Goal: Ask a question

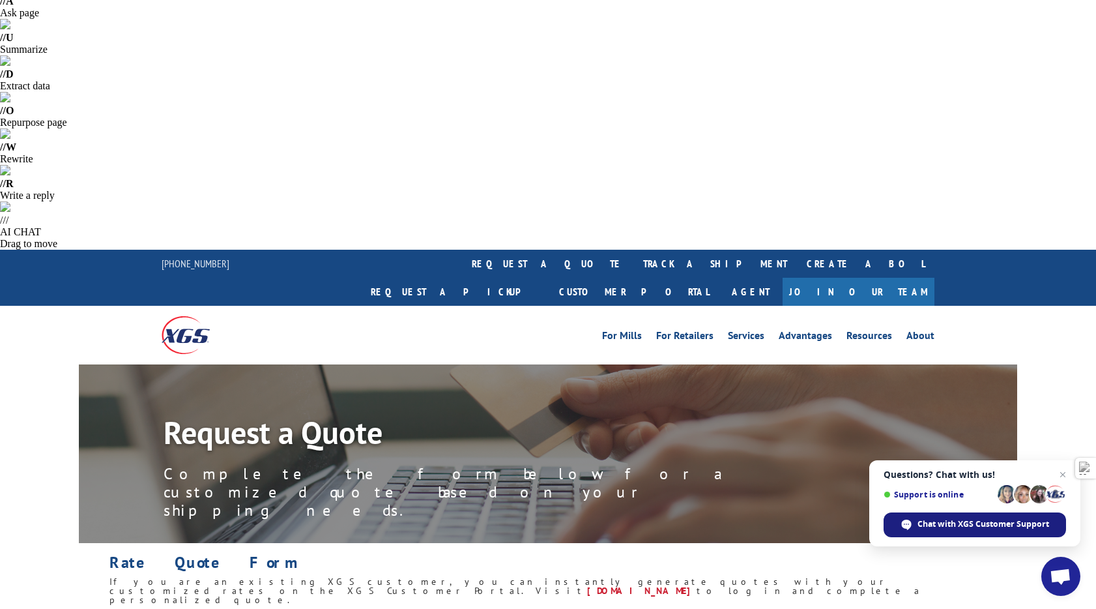
click at [971, 521] on span "Chat with XGS Customer Support" at bounding box center [984, 524] width 132 height 12
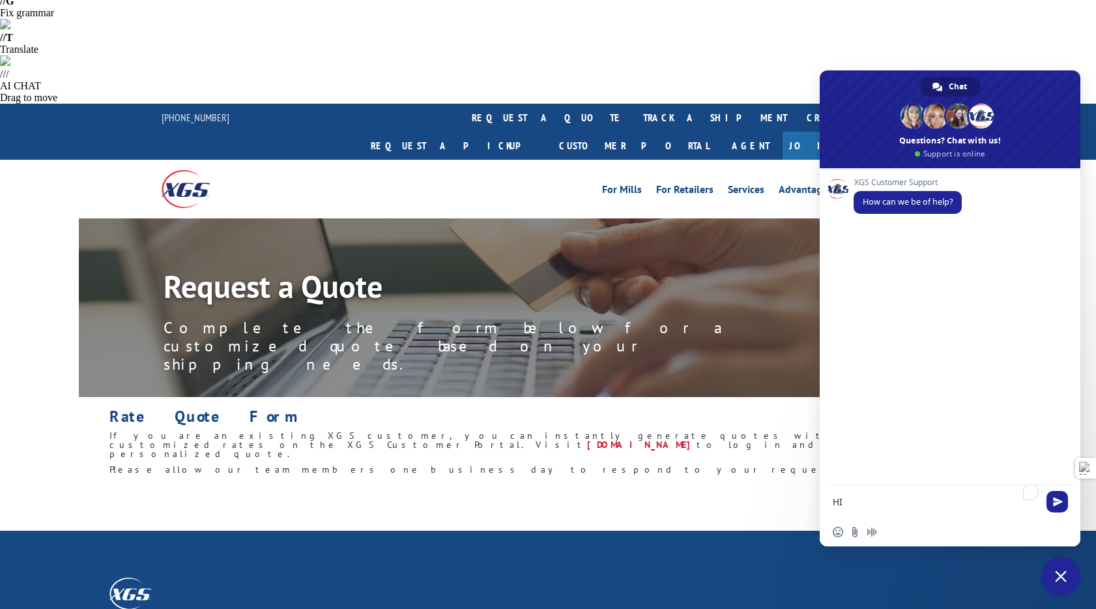
type textarea "H"
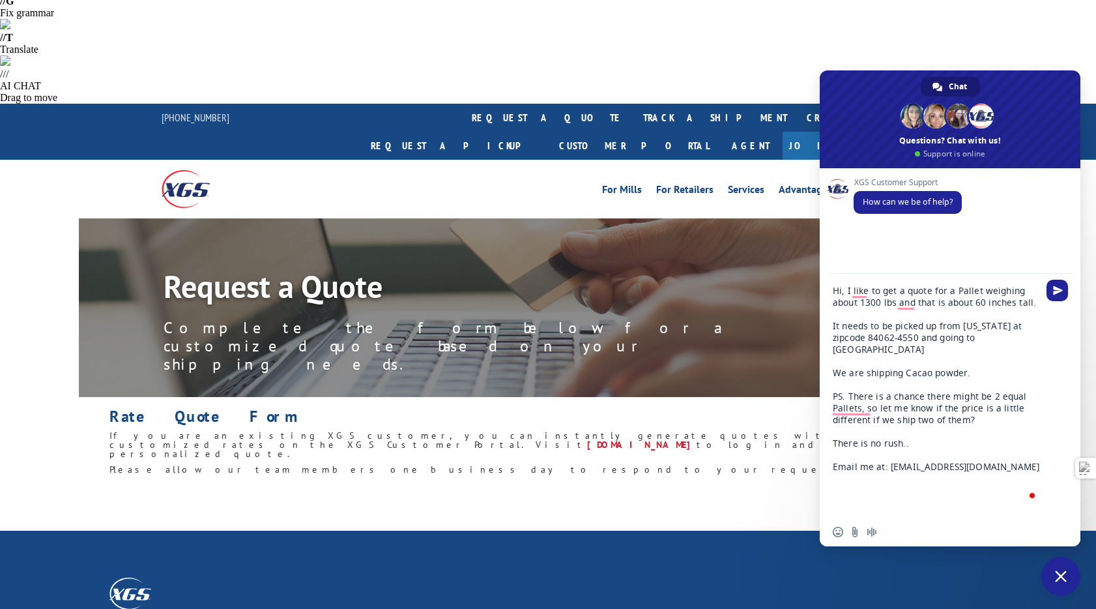
type textarea "Hi, I like to get a quote for a Pallet weighing about 1300 lbs and that is abou…"
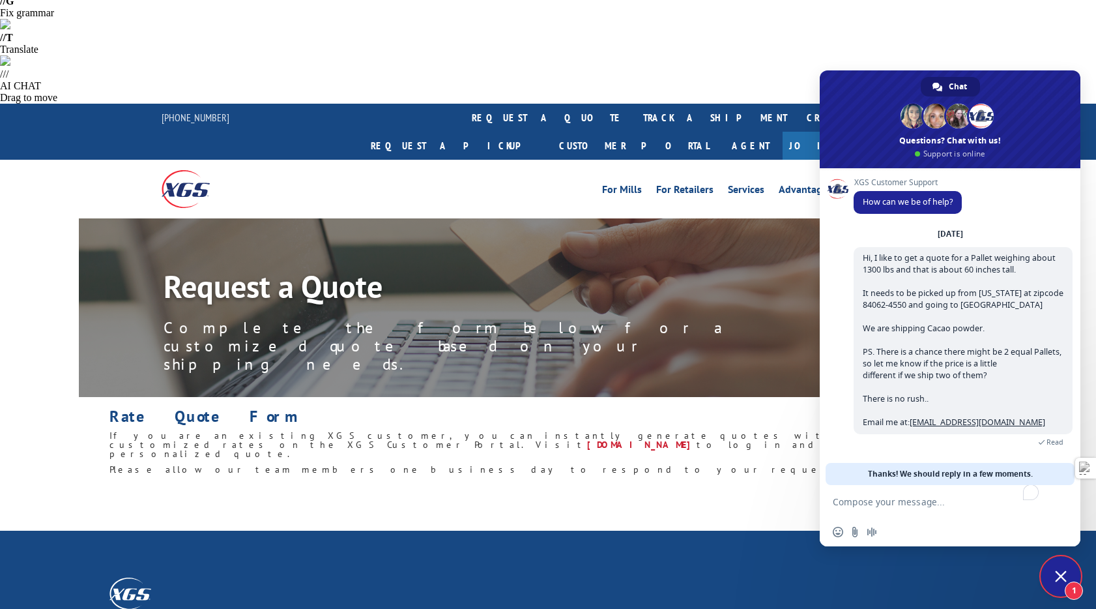
scroll to position [56, 0]
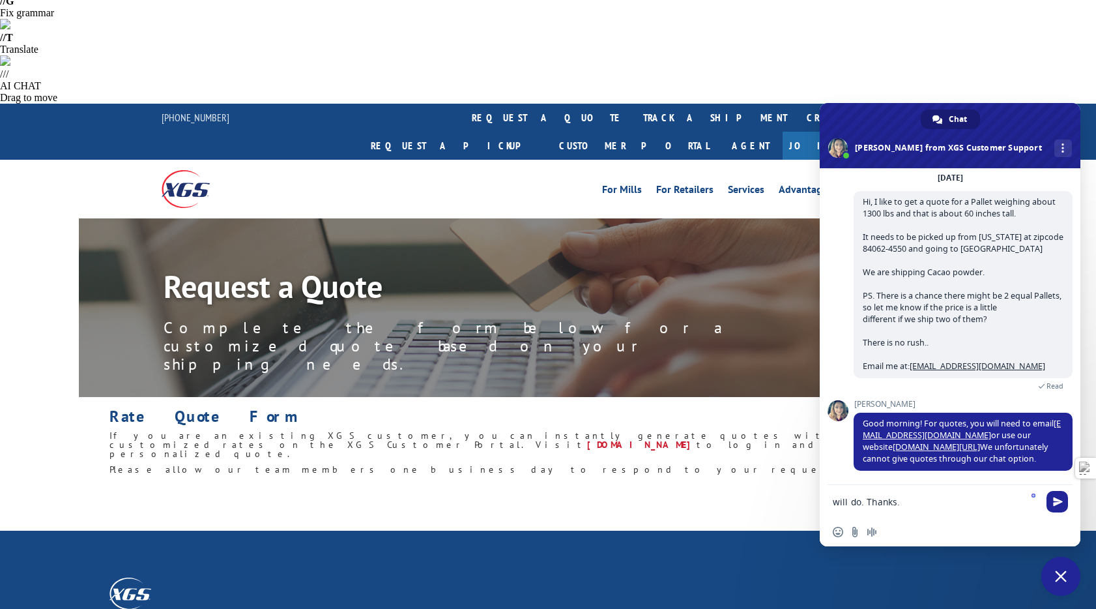
type textarea "will do. Thanks."
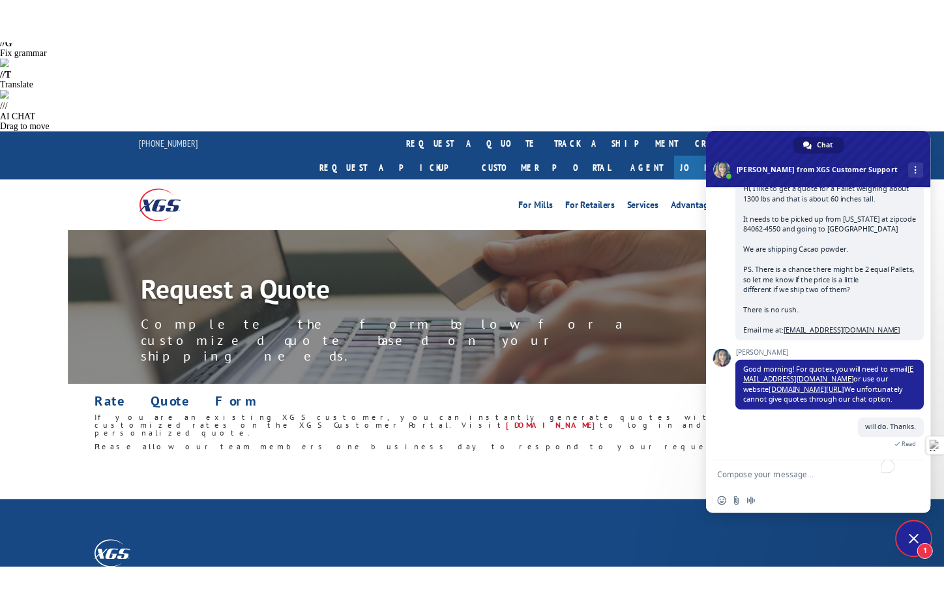
scroll to position [180, 0]
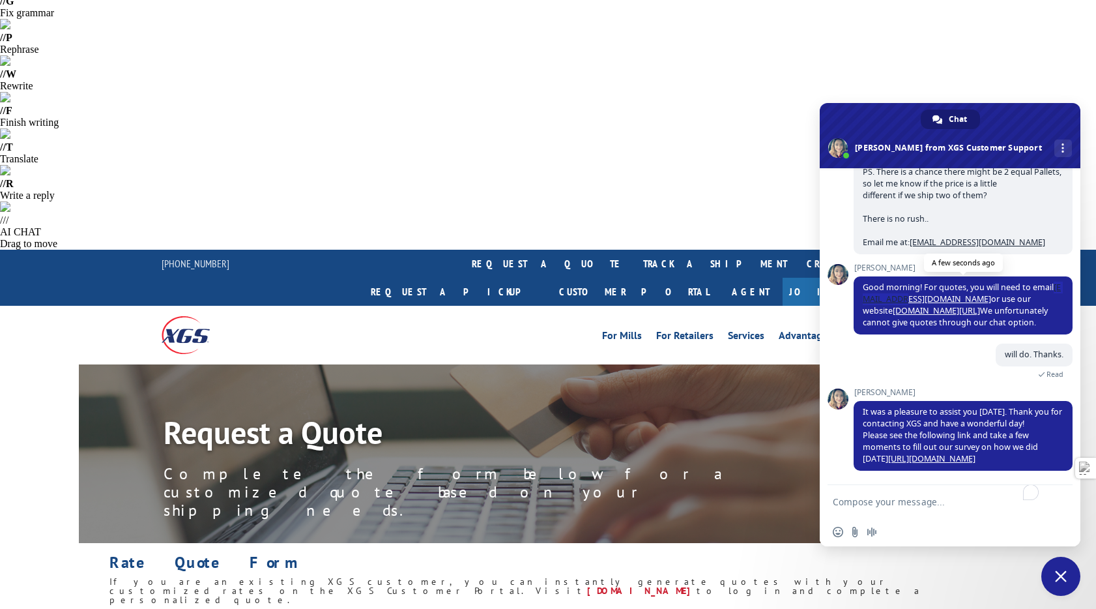
drag, startPoint x: 910, startPoint y: 301, endPoint x: 1056, endPoint y: 288, distance: 146.6
click at [1056, 288] on span "Good morning! For quotes, you will need to email [EMAIL_ADDRESS][DOMAIN_NAME] o…" at bounding box center [962, 305] width 198 height 46
copy link "[EMAIL_ADDRESS][DOMAIN_NAME]"
click at [1057, 573] on span "Close chat" at bounding box center [1061, 576] width 12 height 12
